Goal: Task Accomplishment & Management: Manage account settings

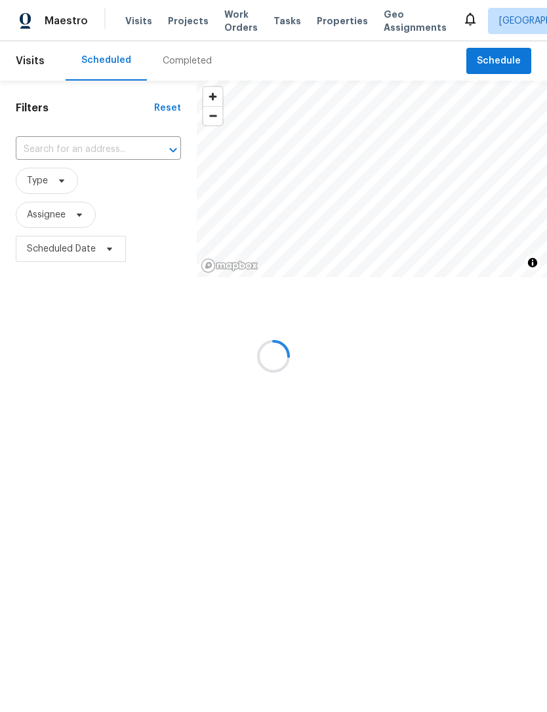
click at [117, 163] on div at bounding box center [273, 356] width 547 height 712
click at [108, 150] on div at bounding box center [273, 356] width 547 height 712
click at [85, 153] on div at bounding box center [273, 356] width 547 height 712
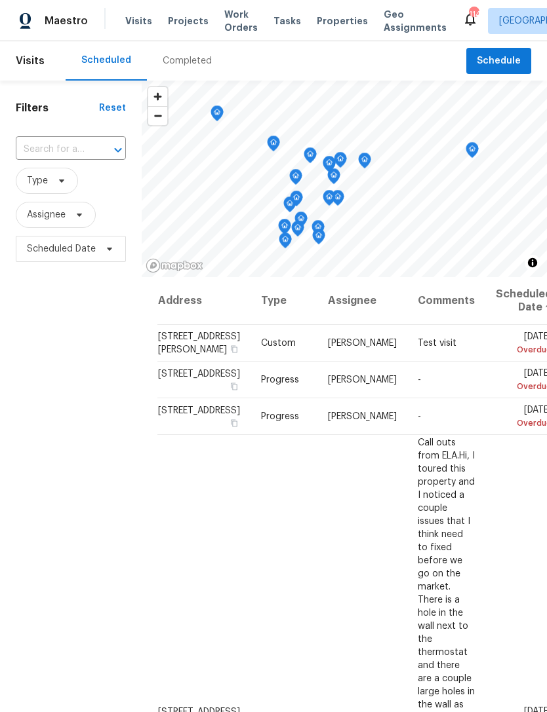
click at [67, 150] on input "text" at bounding box center [52, 150] width 73 height 20
type input "4428"
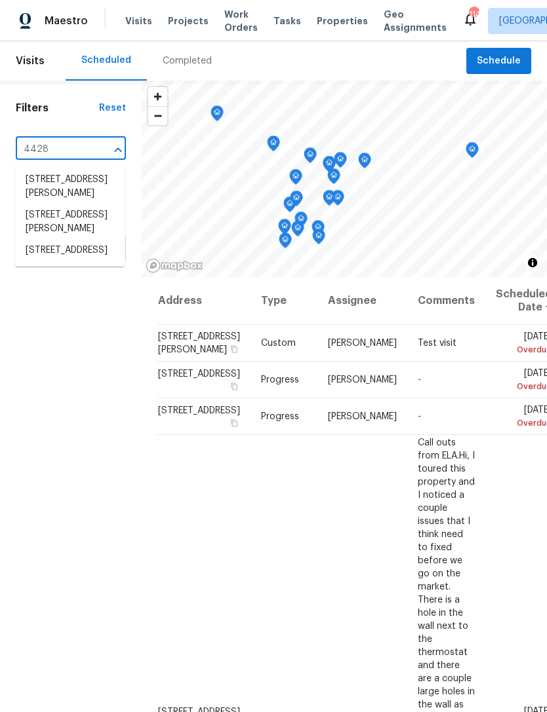
click at [83, 261] on li "[STREET_ADDRESS]" at bounding box center [69, 251] width 109 height 22
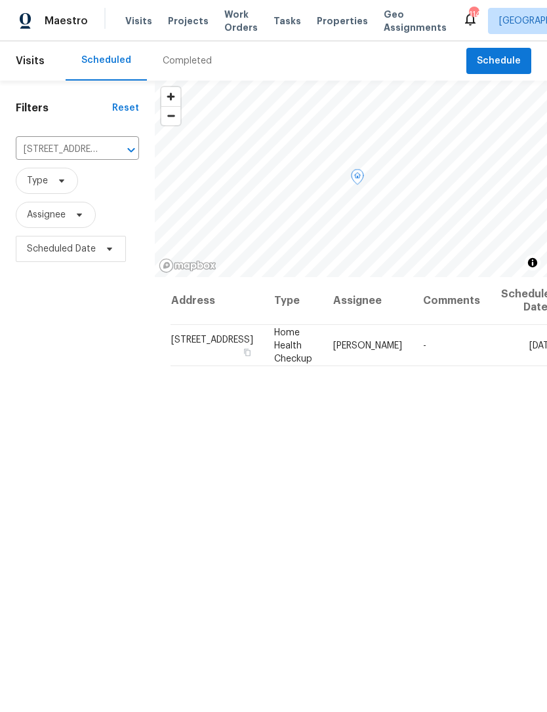
click at [0, 0] on span at bounding box center [0, 0] width 0 height 0
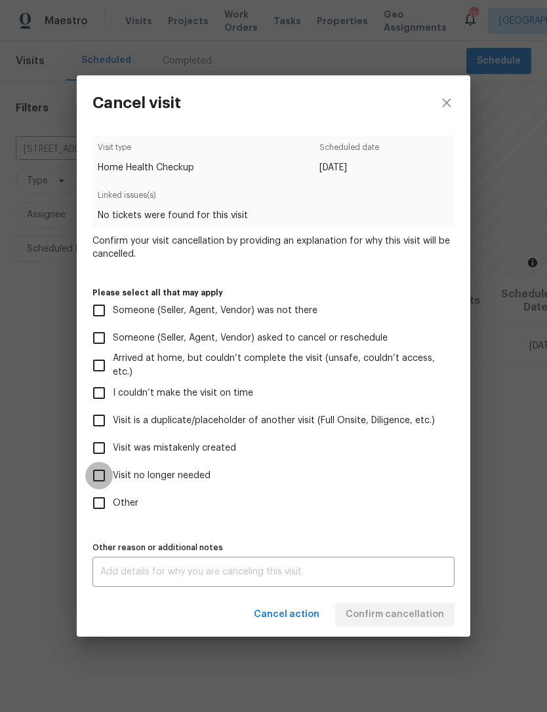
click at [111, 481] on input "Visit no longer needed" at bounding box center [99, 476] width 28 height 28
checkbox input "true"
click at [267, 561] on div "x Other reason or additional notes" at bounding box center [273, 572] width 362 height 30
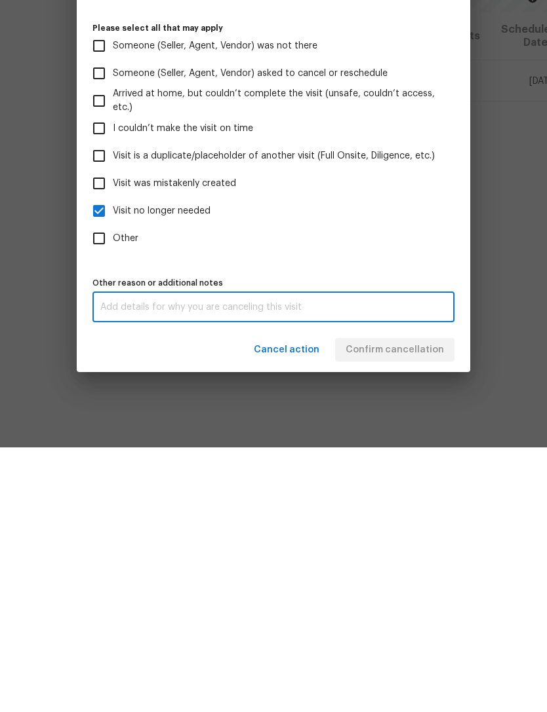
scroll to position [42, 0]
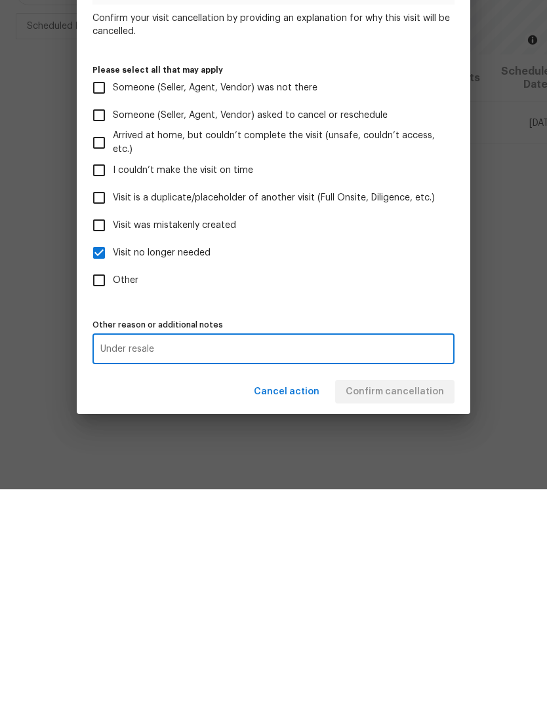
type textarea "Under resale"
click at [221, 489] on label "Other" at bounding box center [264, 503] width 358 height 28
click at [113, 489] on input "Other" at bounding box center [99, 503] width 28 height 28
checkbox input "true"
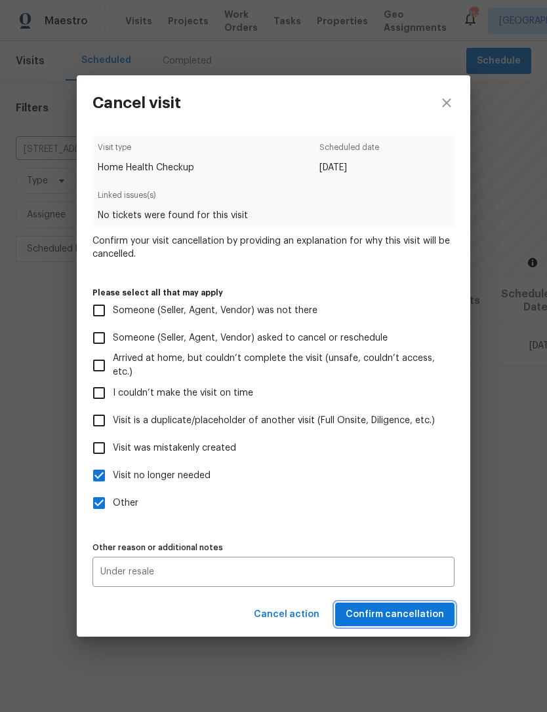
click at [416, 616] on span "Confirm cancellation" at bounding box center [394, 615] width 98 height 16
click at [417, 615] on span "Confirm cancellation" at bounding box center [394, 615] width 98 height 16
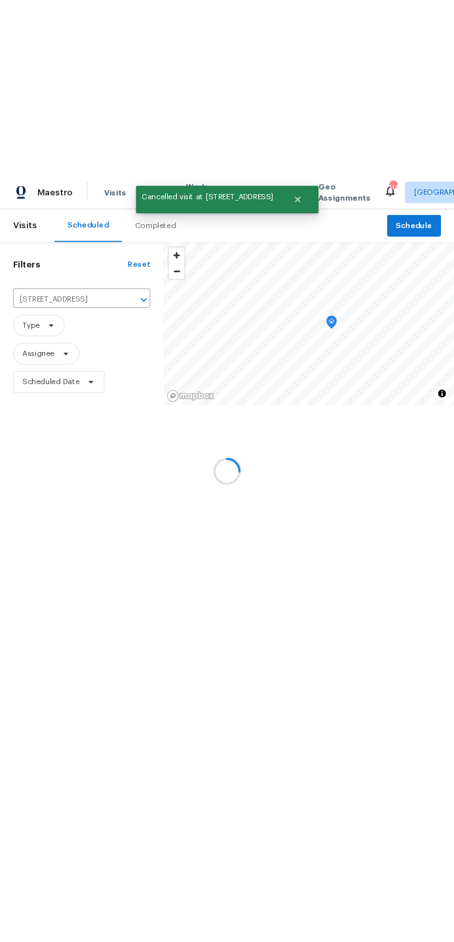
scroll to position [0, 0]
